Goal: Transaction & Acquisition: Purchase product/service

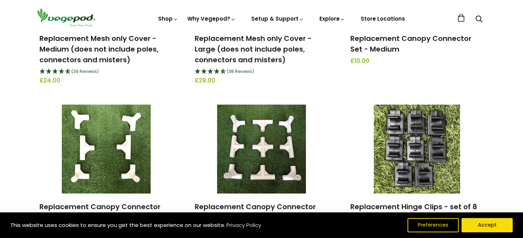
scroll to position [710, 0]
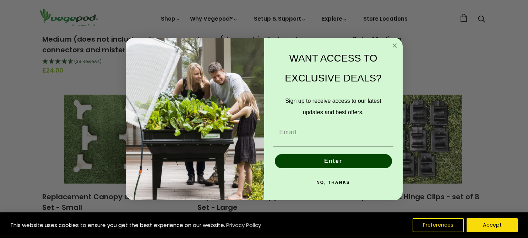
click at [394, 44] on icon "Close dialog" at bounding box center [395, 45] width 9 height 9
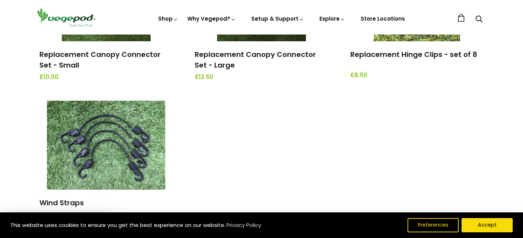
scroll to position [888, 0]
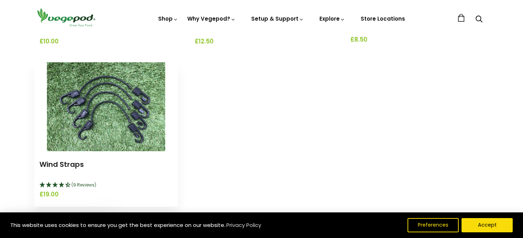
click at [91, 138] on img at bounding box center [106, 106] width 118 height 89
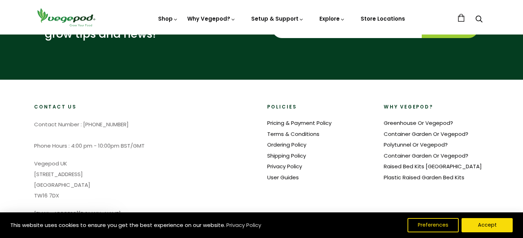
scroll to position [1051, 0]
